Goal: Transaction & Acquisition: Book appointment/travel/reservation

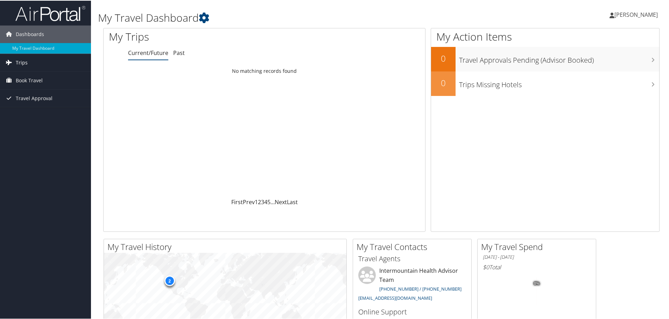
click at [29, 62] on link "Trips" at bounding box center [45, 61] width 91 height 17
click at [28, 63] on link "Trips" at bounding box center [45, 61] width 91 height 17
click at [21, 60] on span "Trips" at bounding box center [22, 61] width 12 height 17
click at [27, 74] on link "Current/Future Trips" at bounding box center [45, 76] width 91 height 10
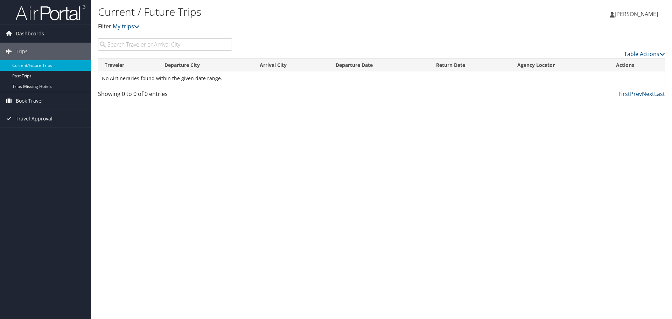
click at [38, 99] on span "Book Travel" at bounding box center [29, 100] width 27 height 17
click at [40, 135] on link "Book/Manage Online Trips" at bounding box center [45, 136] width 91 height 10
